Goal: Task Accomplishment & Management: Complete application form

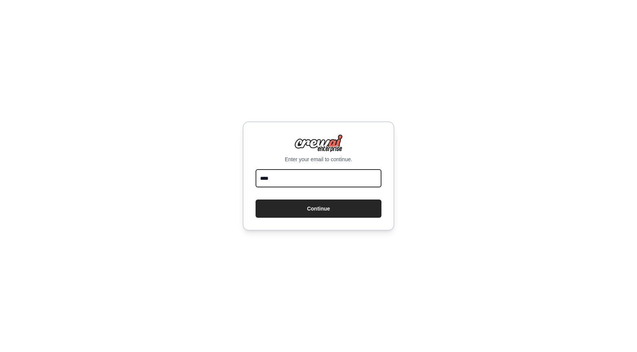
click at [295, 177] on input "****" at bounding box center [318, 178] width 126 height 18
type input "**********"
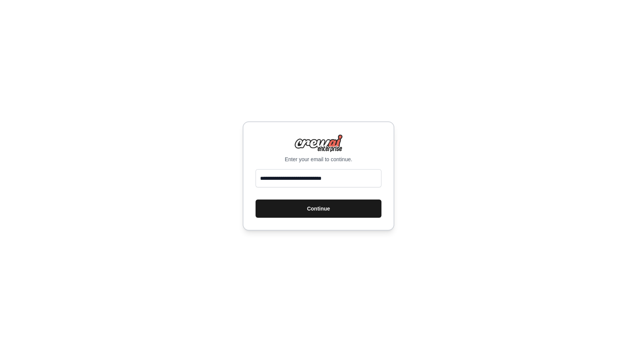
click at [312, 213] on button "Continue" at bounding box center [318, 208] width 126 height 18
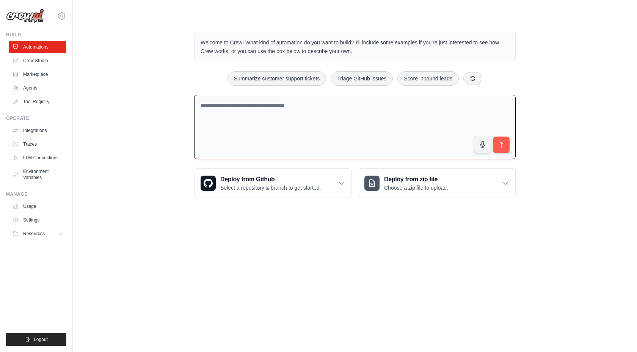
click at [282, 125] on textarea at bounding box center [354, 127] width 321 height 65
click at [39, 84] on link "Agents" at bounding box center [38, 88] width 57 height 12
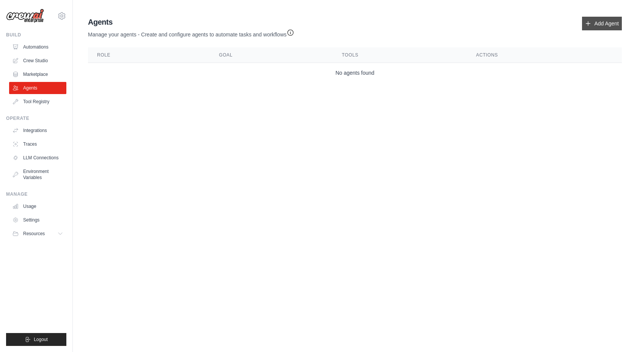
click at [587, 22] on icon at bounding box center [588, 24] width 4 height 4
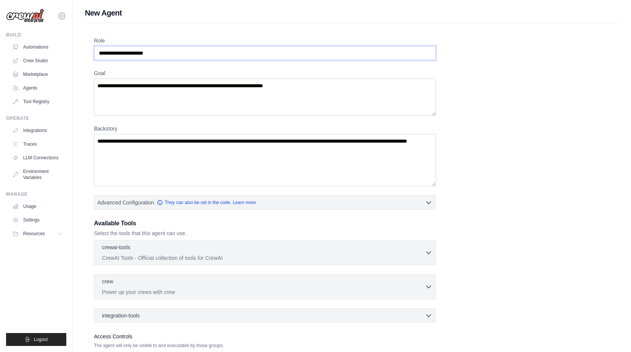
click at [143, 54] on input "Role" at bounding box center [265, 53] width 342 height 14
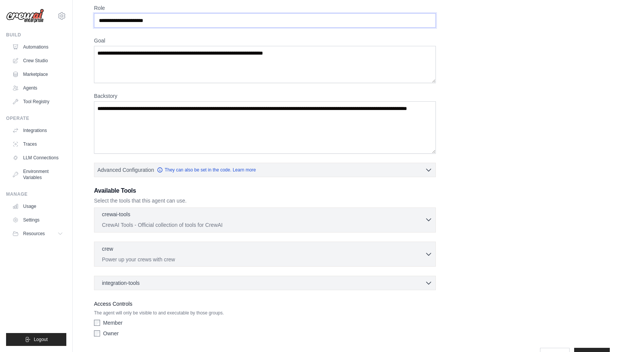
scroll to position [55, 0]
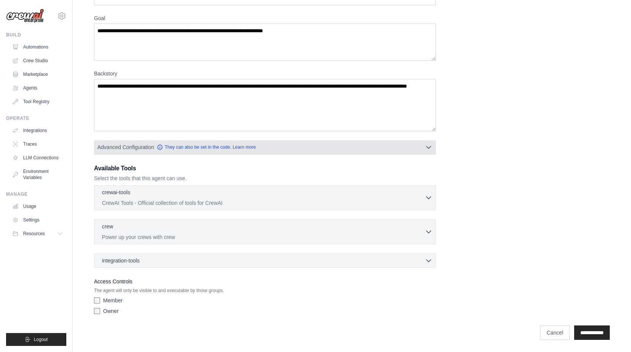
click at [307, 142] on button "Advanced Configuration They can also be set in the code. Learn more" at bounding box center [264, 147] width 341 height 14
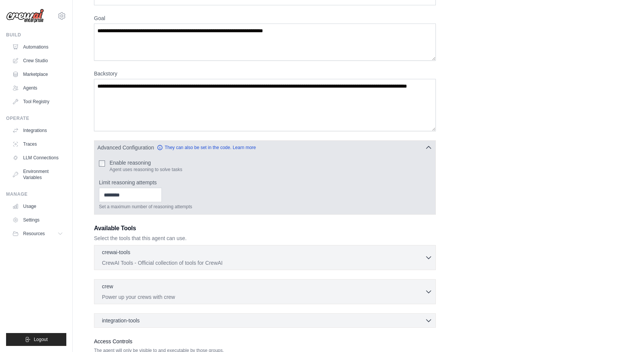
scroll to position [0, 0]
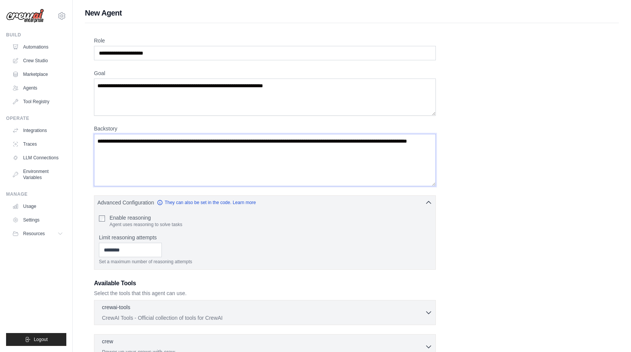
click at [156, 159] on textarea "Backstory" at bounding box center [265, 160] width 342 height 52
click at [156, 160] on textarea "Backstory" at bounding box center [265, 160] width 342 height 52
click at [142, 92] on textarea "Goal" at bounding box center [265, 96] width 342 height 37
click at [136, 58] on input "Role" at bounding box center [265, 53] width 342 height 14
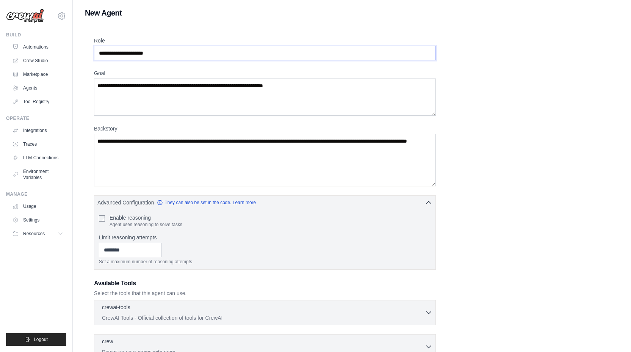
click at [136, 58] on input "Role" at bounding box center [265, 53] width 342 height 14
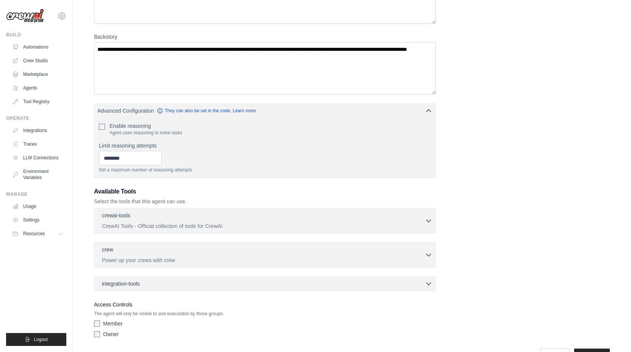
scroll to position [115, 0]
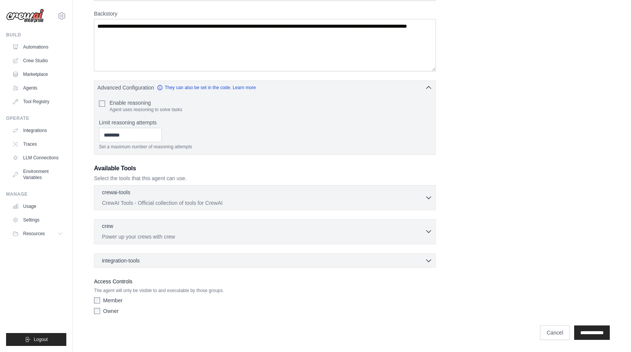
click at [164, 231] on div "crew 0 selected" at bounding box center [263, 226] width 323 height 9
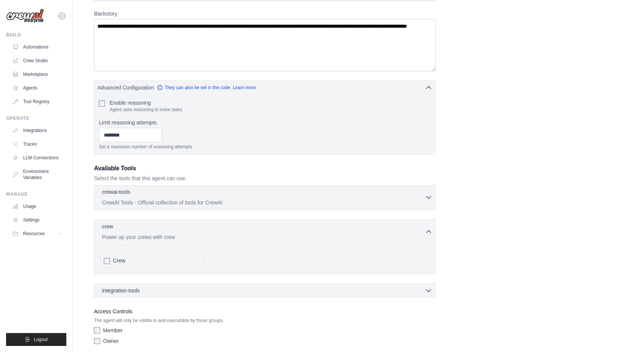
click at [164, 200] on p "CrewAI Tools - Official collection of tools for CrewAI" at bounding box center [263, 203] width 323 height 8
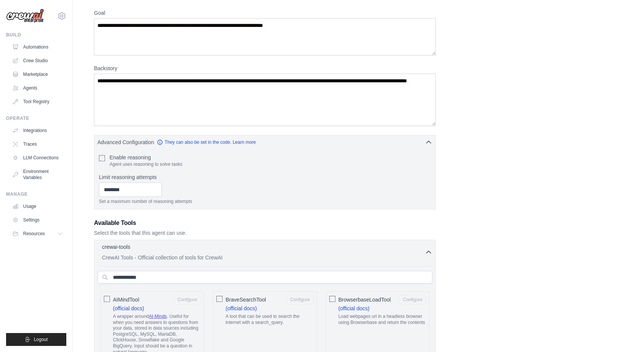
scroll to position [0, 0]
